Goal: Find specific page/section: Find specific page/section

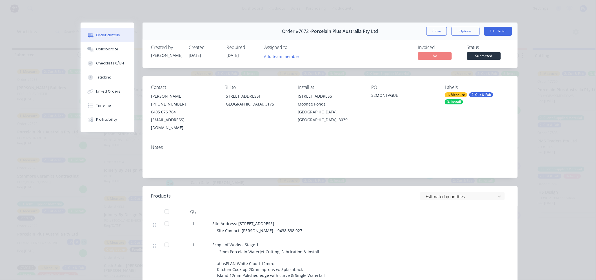
scroll to position [621, 0]
click at [429, 30] on button "Close" at bounding box center [436, 31] width 21 height 9
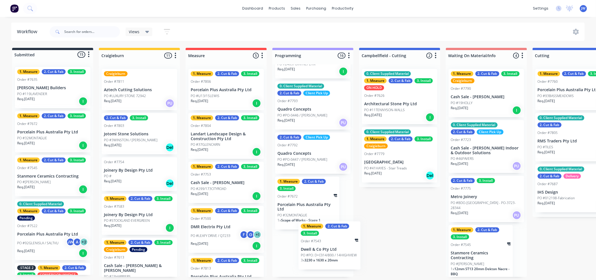
scroll to position [1, 0]
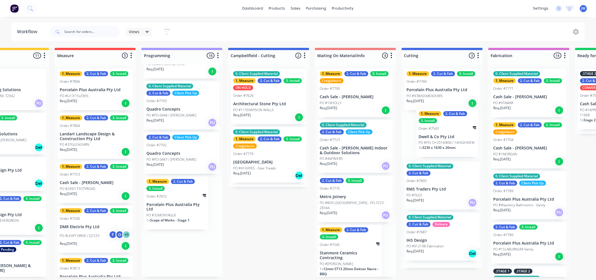
drag, startPoint x: 298, startPoint y: 263, endPoint x: 445, endPoint y: 140, distance: 191.9
click at [446, 140] on div "Submitted 15 Status colour #273444 hex #273444 Save Cancel Summaries Total orde…" at bounding box center [457, 162] width 1184 height 229
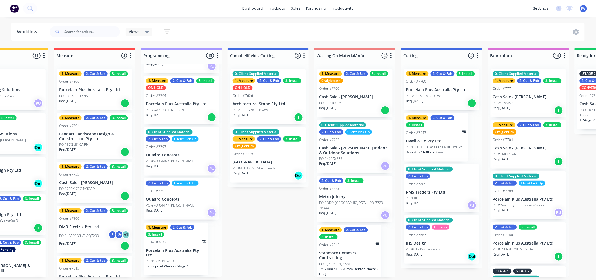
scroll to position [570, 0]
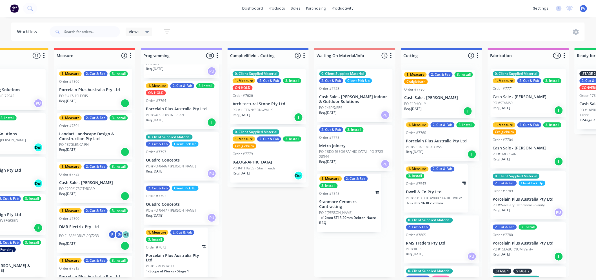
drag, startPoint x: 336, startPoint y: 99, endPoint x: 421, endPoint y: 102, distance: 85.3
click at [421, 102] on div "Submitted 15 Status colour #273444 hex #273444 Save Cancel Summaries Total orde…" at bounding box center [456, 162] width 1184 height 229
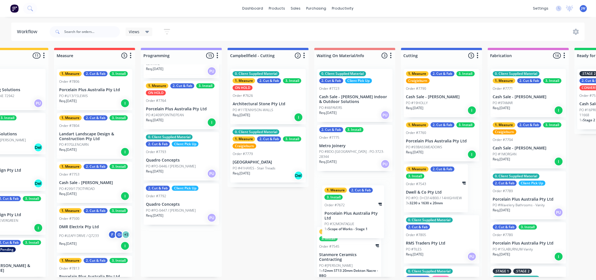
scroll to position [0, 0]
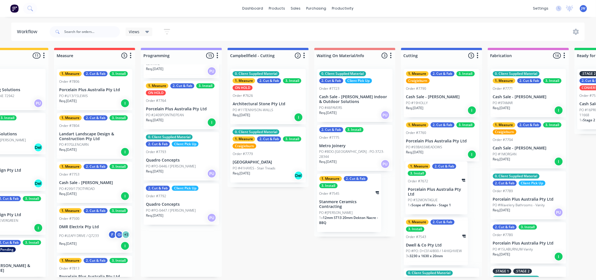
drag, startPoint x: 169, startPoint y: 256, endPoint x: 434, endPoint y: 195, distance: 271.3
click at [434, 195] on div "Submitted 15 Status colour #273444 hex #273444 Save Cancel Summaries Total orde…" at bounding box center [456, 162] width 1184 height 229
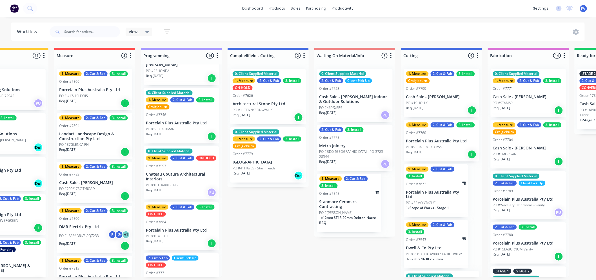
scroll to position [344, 0]
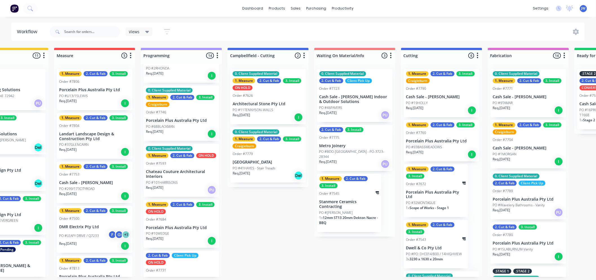
click at [247, 216] on div "Submitted 15 Status colour #273444 hex #273444 Save Cancel Summaries Total orde…" at bounding box center [456, 162] width 1184 height 229
click at [306, 26] on div "Sales Orders" at bounding box center [316, 28] width 23 height 5
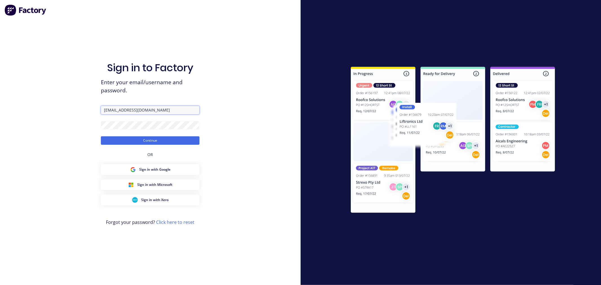
click at [157, 109] on input "[EMAIL_ADDRESS][DOMAIN_NAME]" at bounding box center [150, 110] width 99 height 8
type input "[EMAIL_ADDRESS][DOMAIN_NAME]"
click at [146, 139] on button "Continue" at bounding box center [150, 140] width 99 height 8
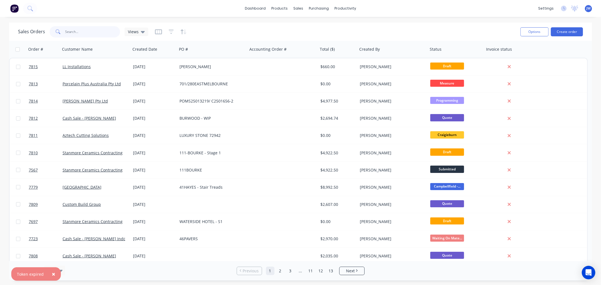
click at [104, 30] on input "text" at bounding box center [92, 31] width 55 height 11
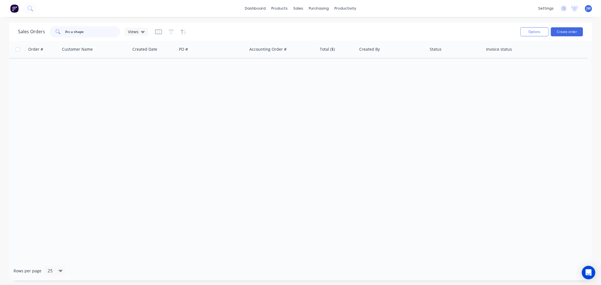
click at [86, 33] on input "ihs u shape" at bounding box center [92, 31] width 55 height 11
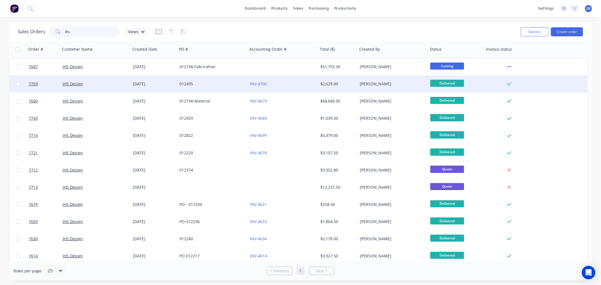
type input "ihs"
click at [190, 83] on div "012495" at bounding box center [210, 84] width 63 height 6
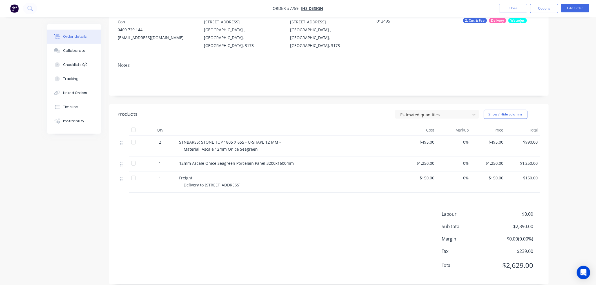
scroll to position [61, 0]
